Goal: Transaction & Acquisition: Book appointment/travel/reservation

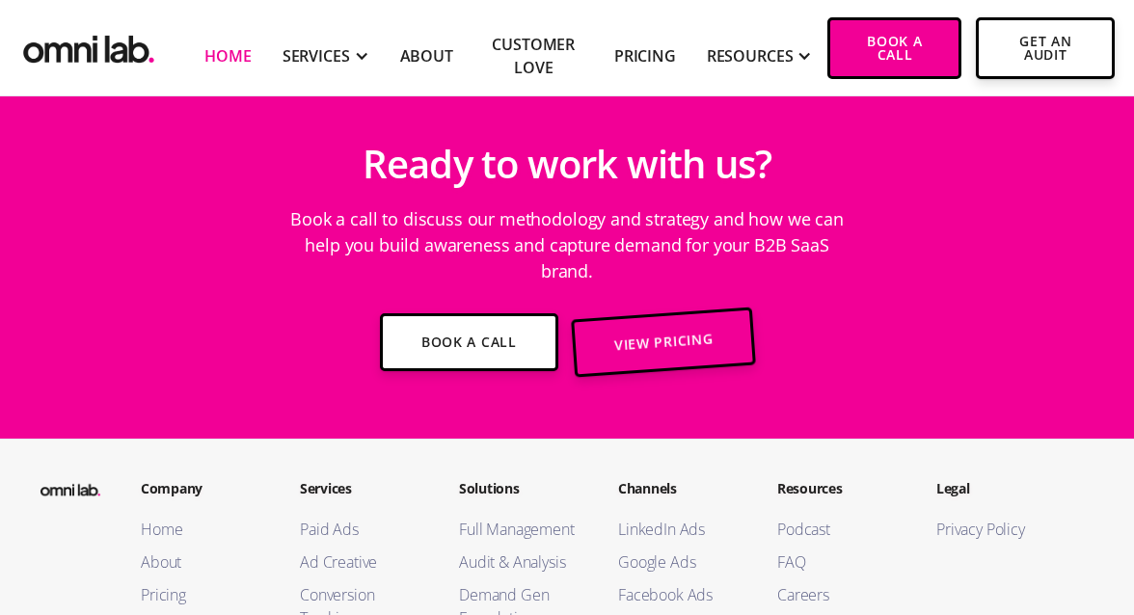
scroll to position [6939, 0]
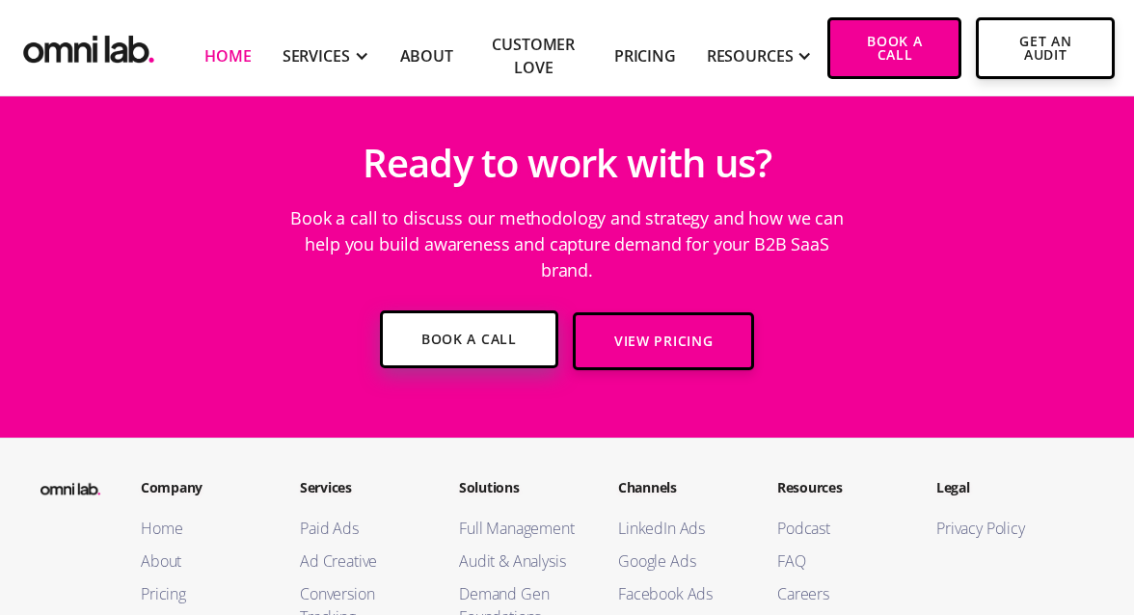
click at [494, 311] on link "Book a Call" at bounding box center [469, 340] width 178 height 58
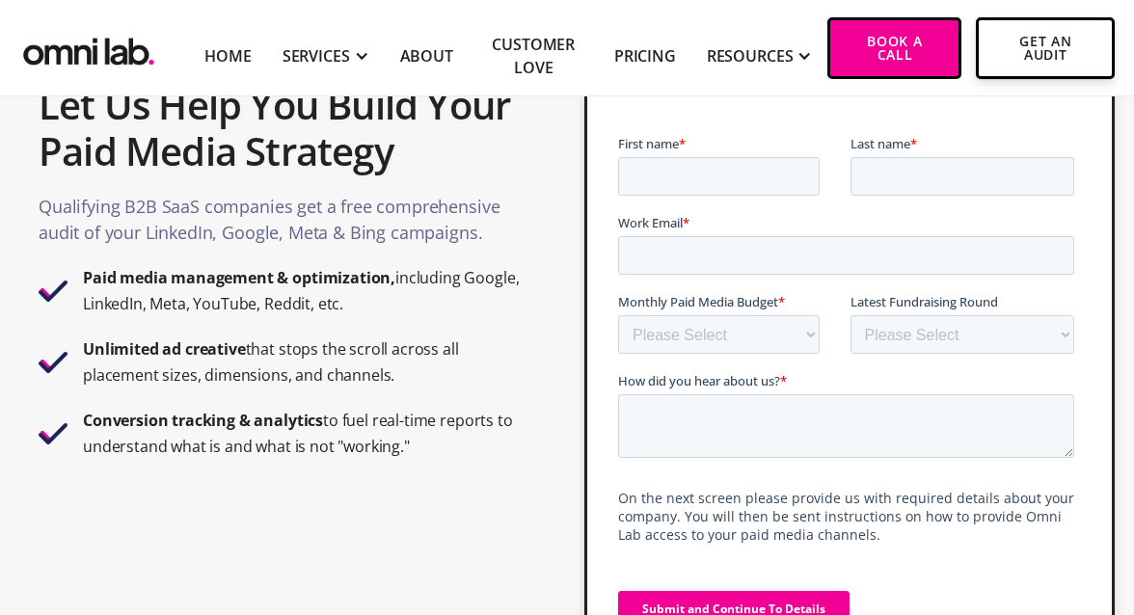
scroll to position [84, 0]
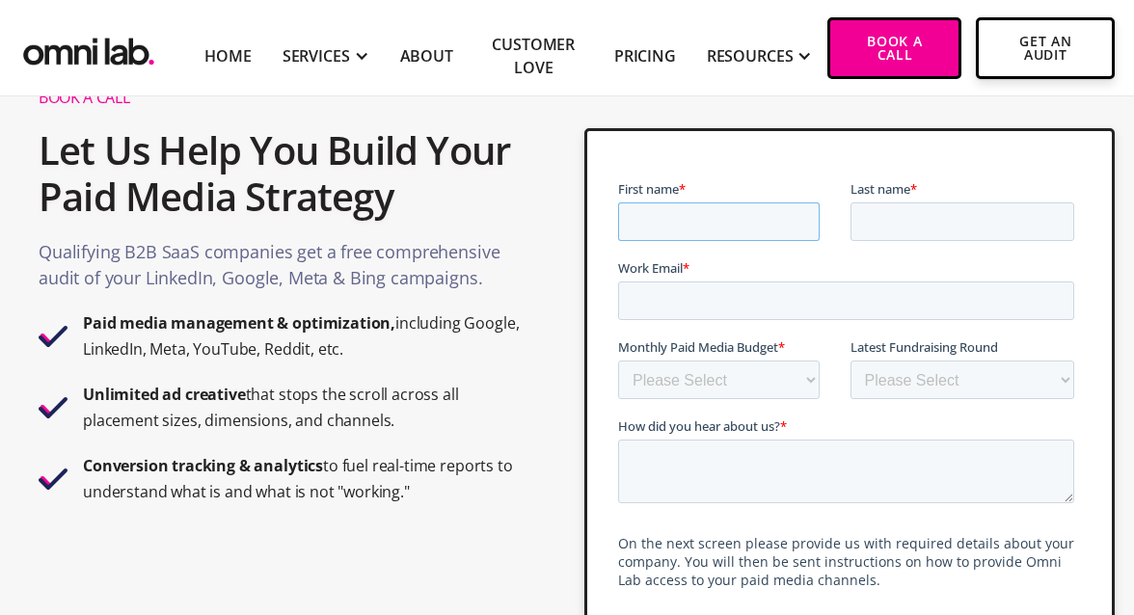
click at [723, 232] on input "First name *" at bounding box center [718, 222] width 202 height 39
type input "Nsra"
type input "Hagi"
type input "nasra@recognizeltd.co.uk"
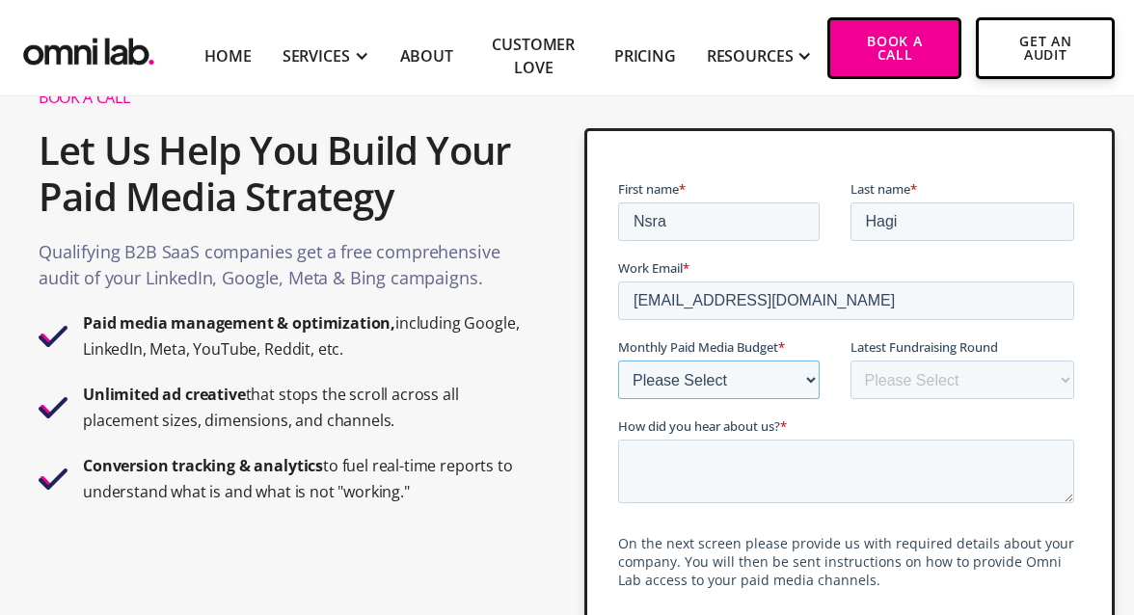
click at [671, 394] on select "Please Select $0 - $5,0000 $5,000 - $10,000 $10,000 - $25,000 $25,000 - $50,000…" at bounding box center [718, 380] width 202 height 39
select select "0-5000"
click at [617, 361] on select "Please Select $0 - $5,0000 $5,000 - $10,000 $10,000 - $25,000 $25,000 - $50,000…" at bounding box center [718, 380] width 202 height 39
click at [917, 383] on select "Please Select Bootstrapped Seed Series A Series B Series C Series D +" at bounding box center [962, 380] width 225 height 39
select select "bootstrapped"
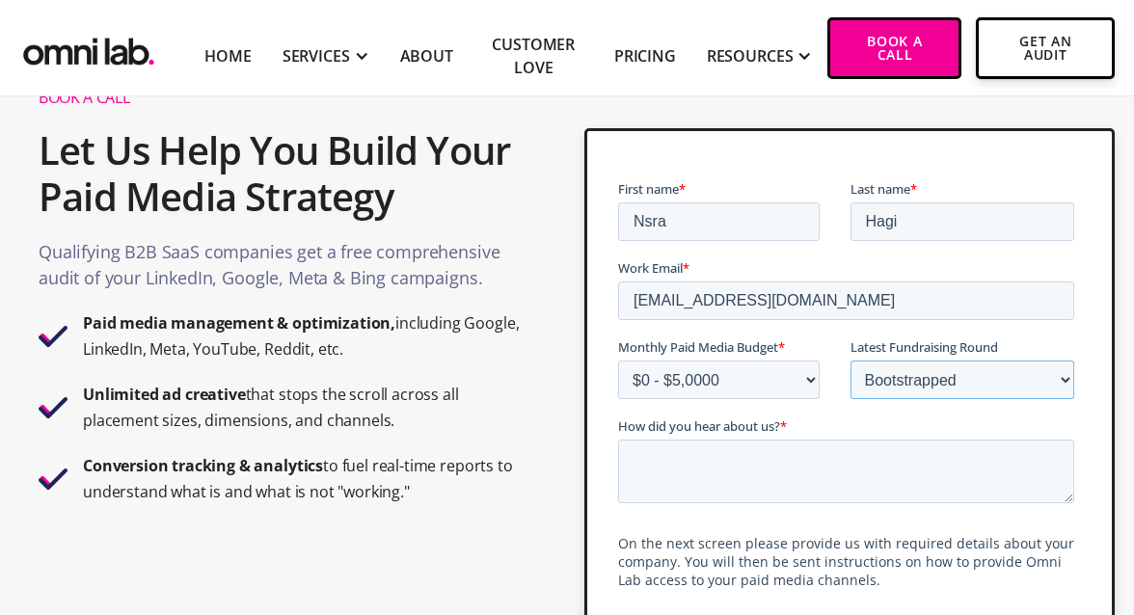
click at [850, 361] on select "Please Select Bootstrapped Seed Series A Series B Series C Series D +" at bounding box center [962, 380] width 225 height 39
click at [780, 491] on textarea "How did you hear about us? *" at bounding box center [845, 472] width 456 height 64
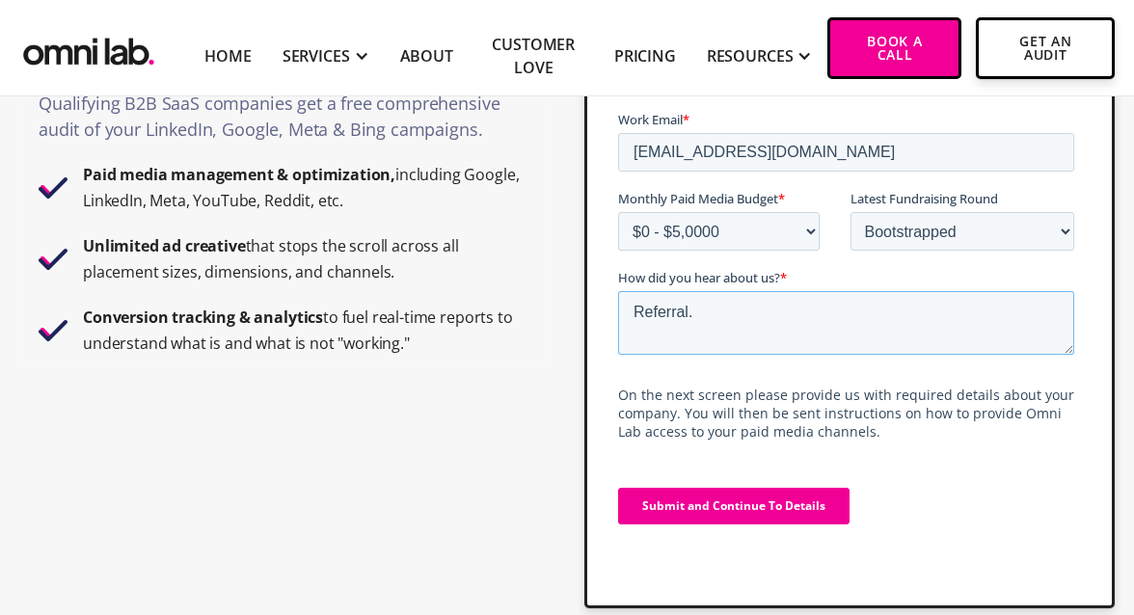
scroll to position [236, 0]
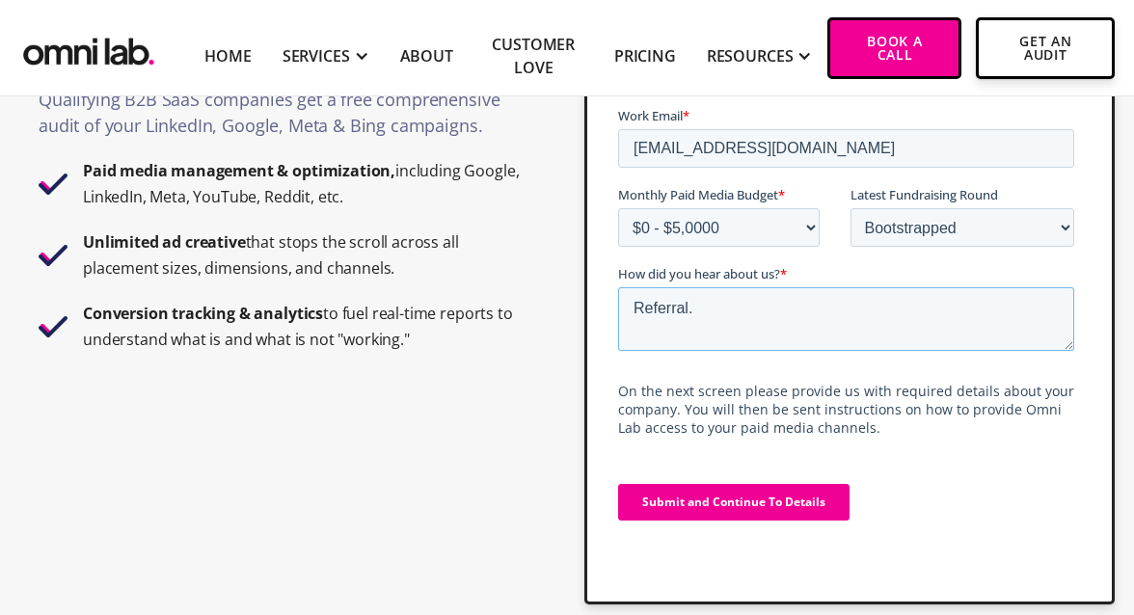
type textarea "Referral."
click at [691, 505] on input "Submit and Continue To Details" at bounding box center [733, 502] width 232 height 37
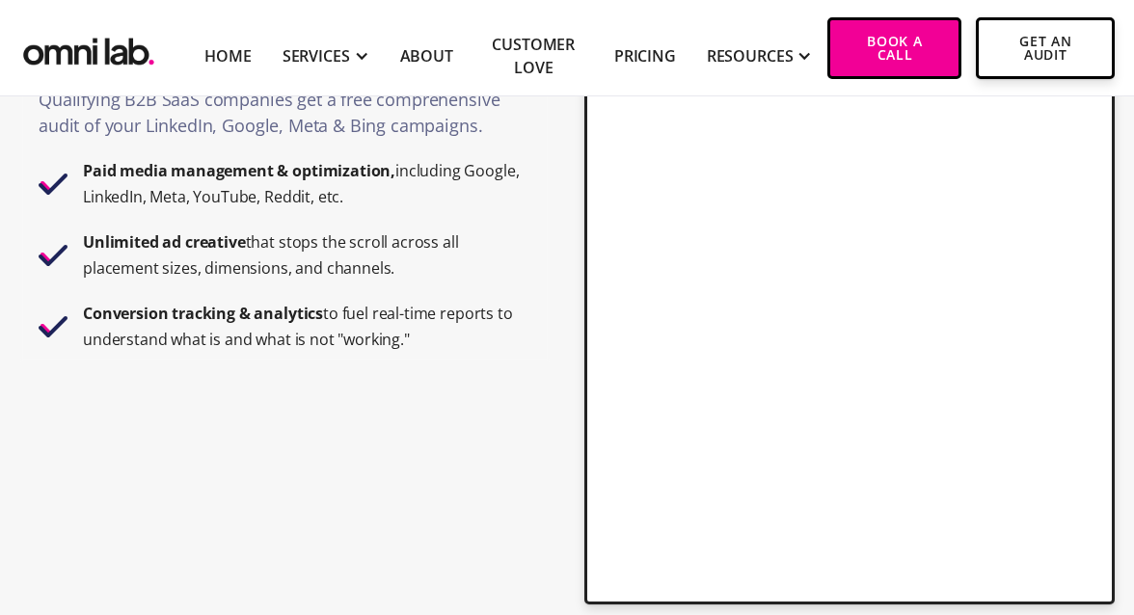
scroll to position [273, 0]
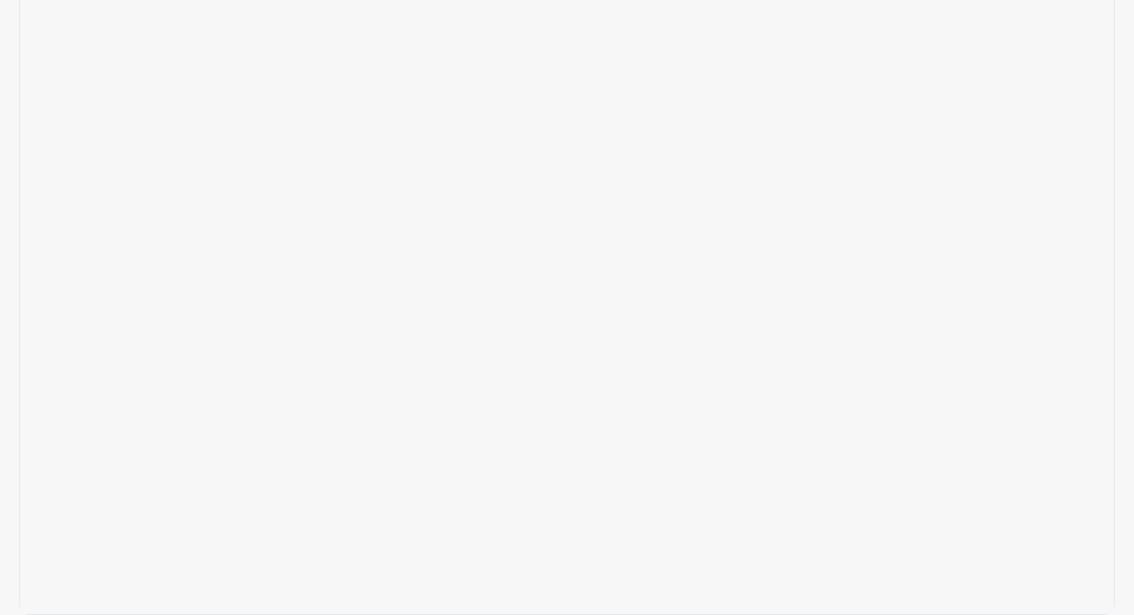
scroll to position [488, 0]
